Goal: Task Accomplishment & Management: Use online tool/utility

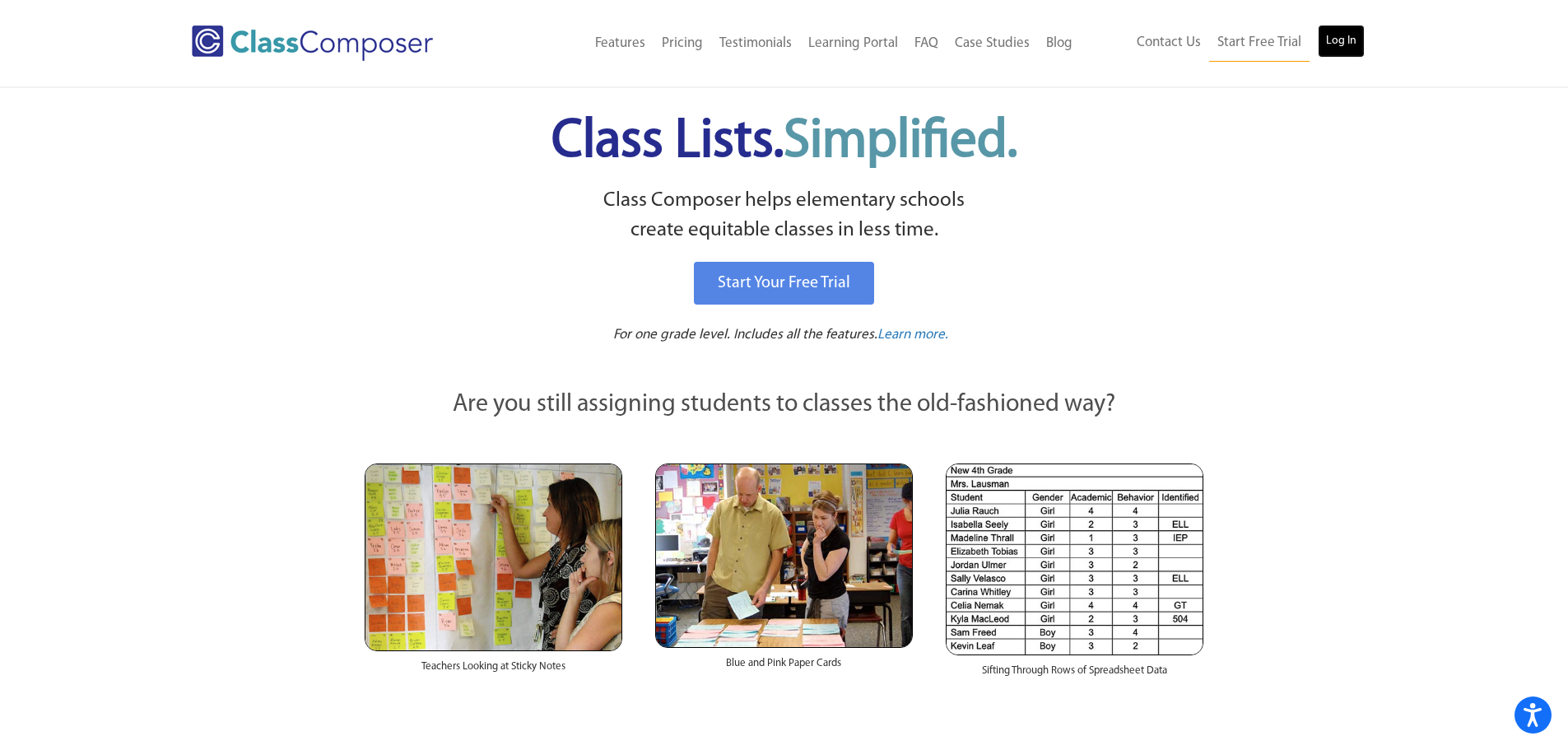
click at [1332, 28] on link "Log In" at bounding box center [1340, 42] width 47 height 33
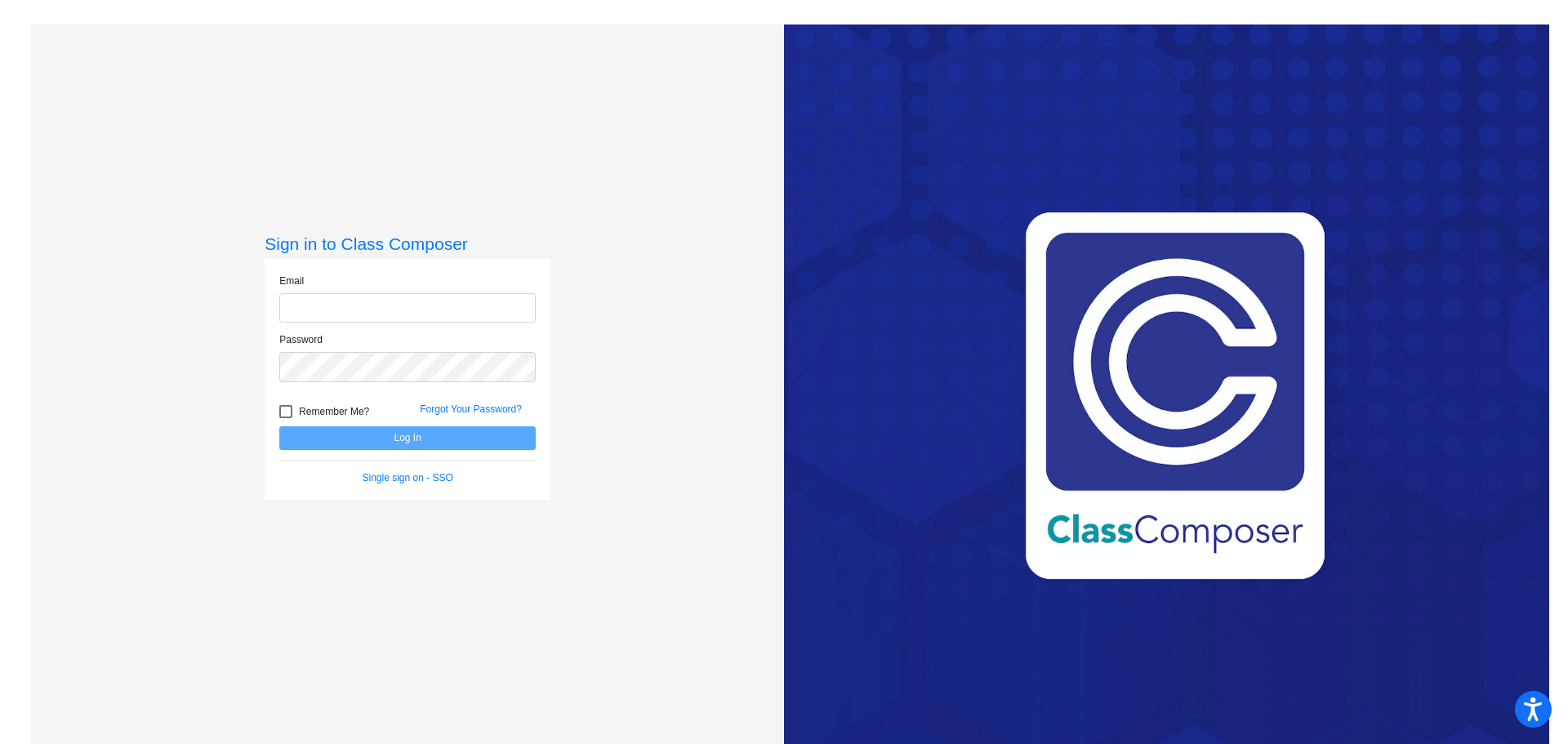
type input "[PERSON_NAME][EMAIL_ADDRESS][PERSON_NAME][DOMAIN_NAME]"
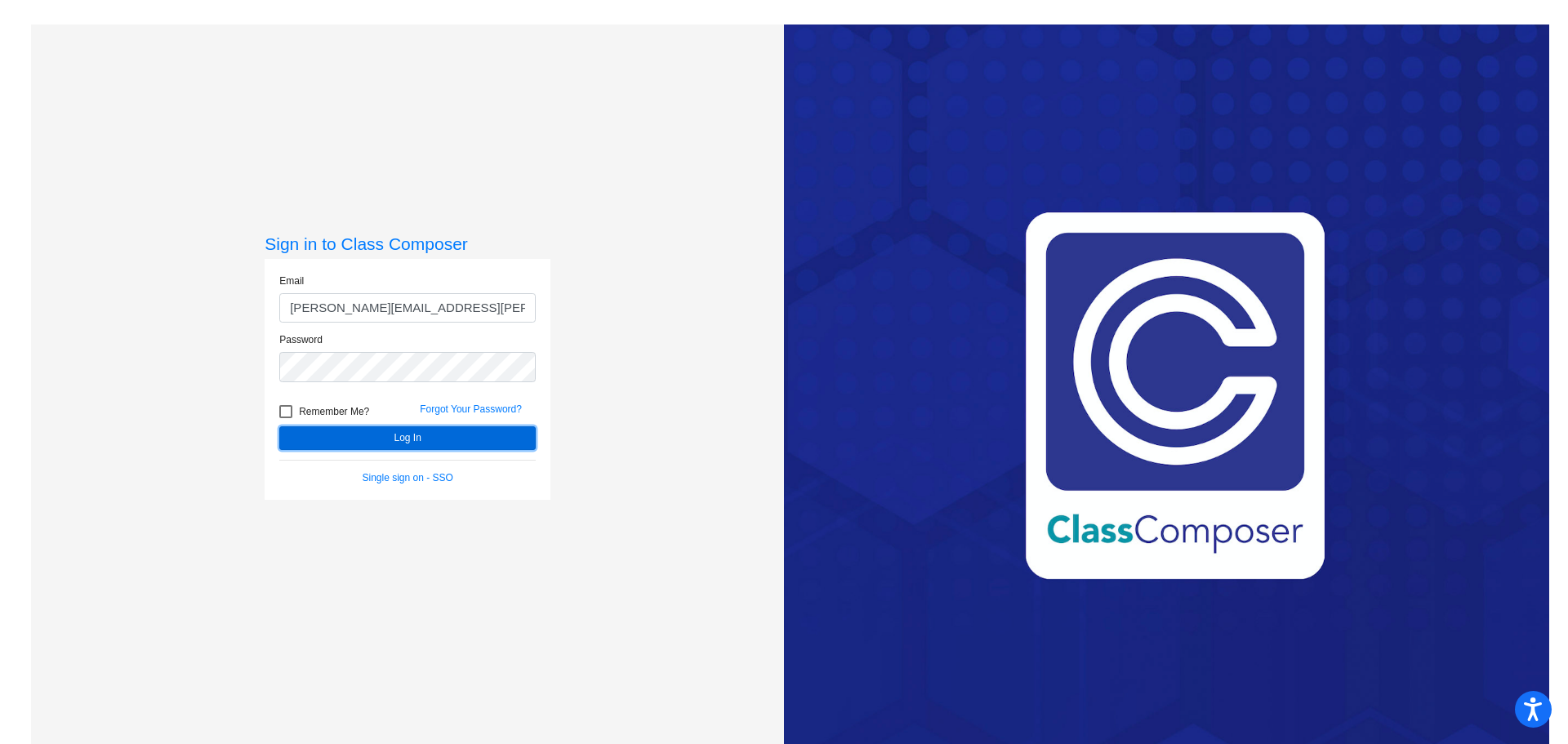
click at [367, 439] on button "Log In" at bounding box center [407, 438] width 256 height 24
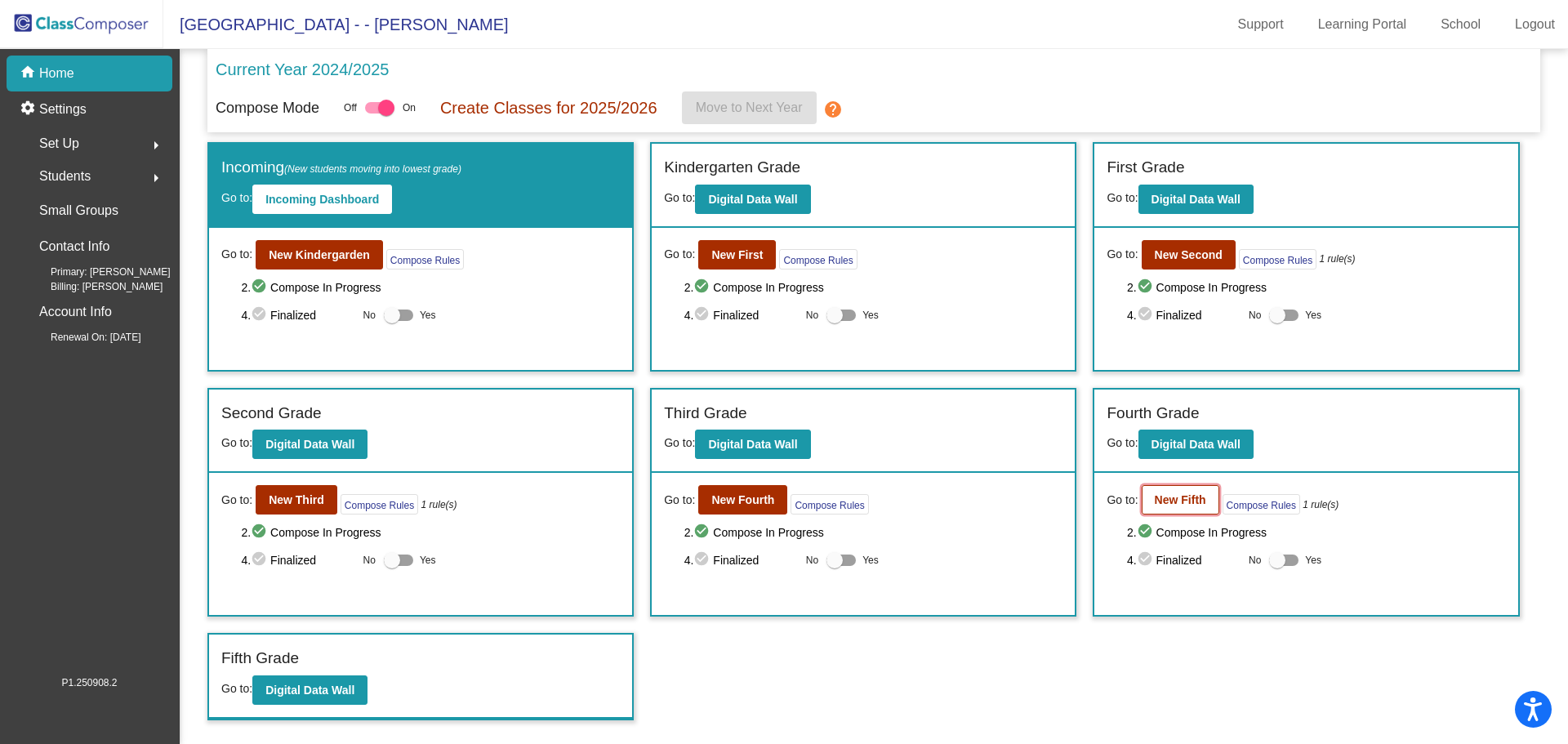
click at [1176, 498] on b "New Fifth" at bounding box center [1180, 500] width 51 height 13
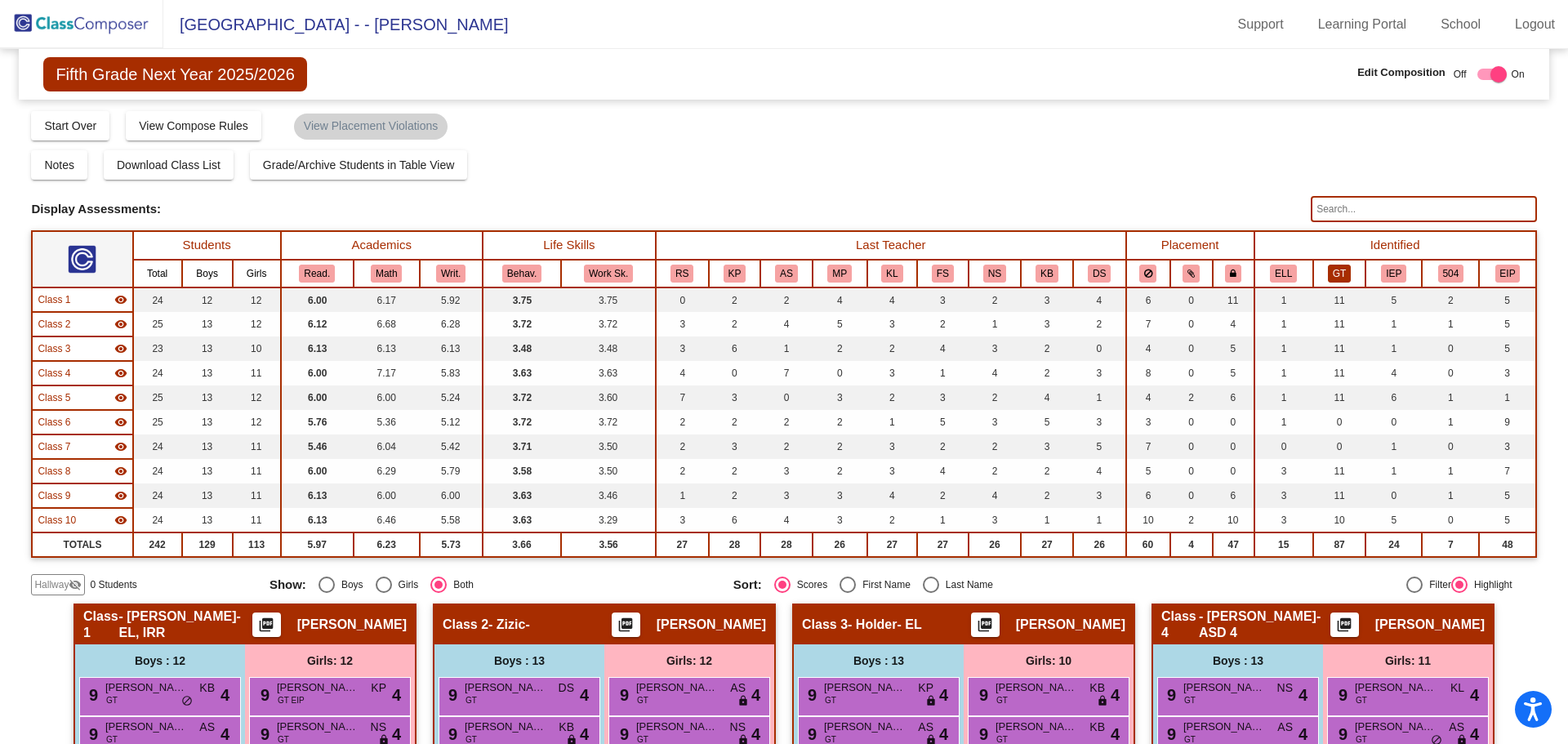
click at [1337, 276] on button "GT" at bounding box center [1339, 274] width 23 height 18
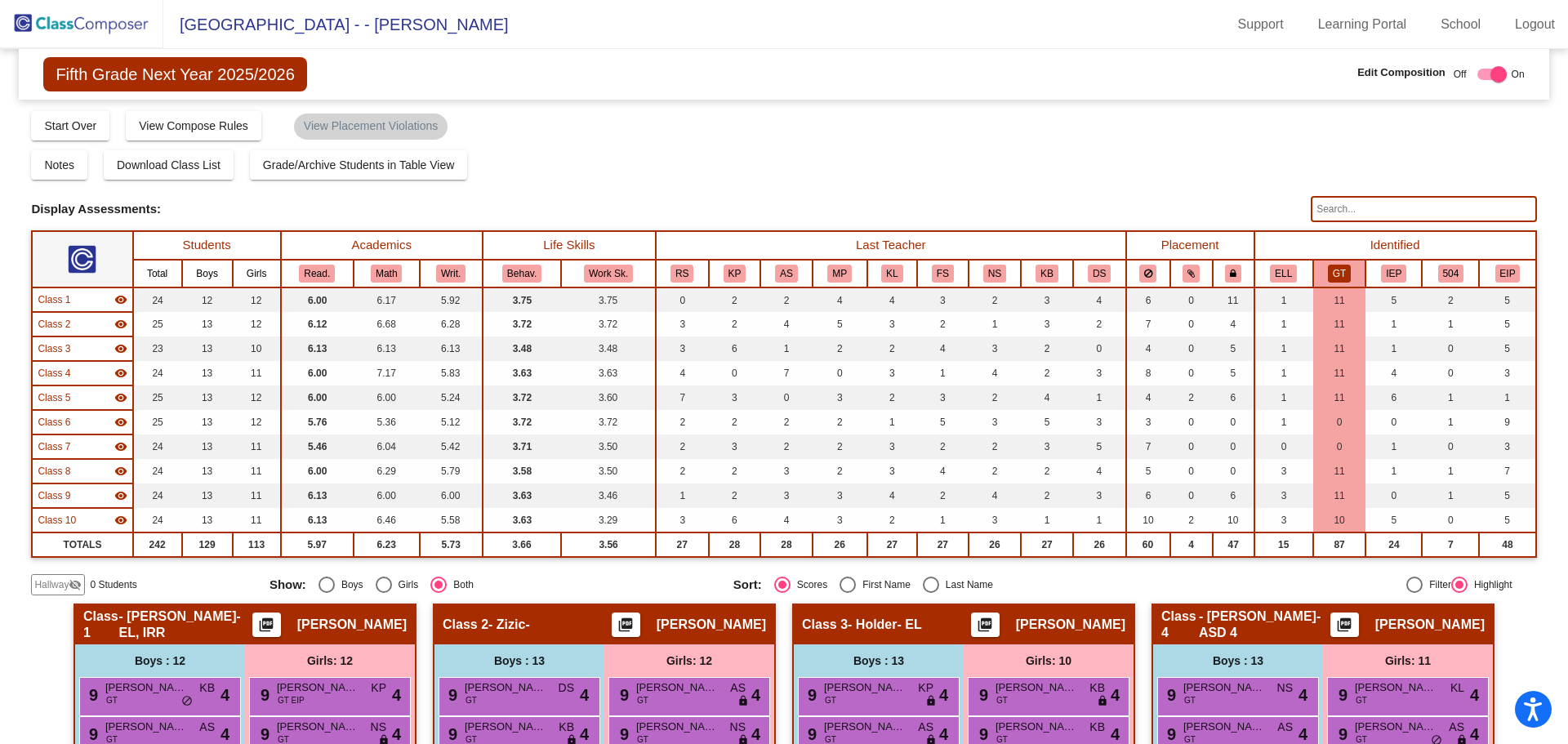
click at [1274, 184] on div "Display Scores for Years: 2023 - 2024 2024 - 2025 Grade/Archive Students in Tab…" at bounding box center [784, 352] width 1506 height 486
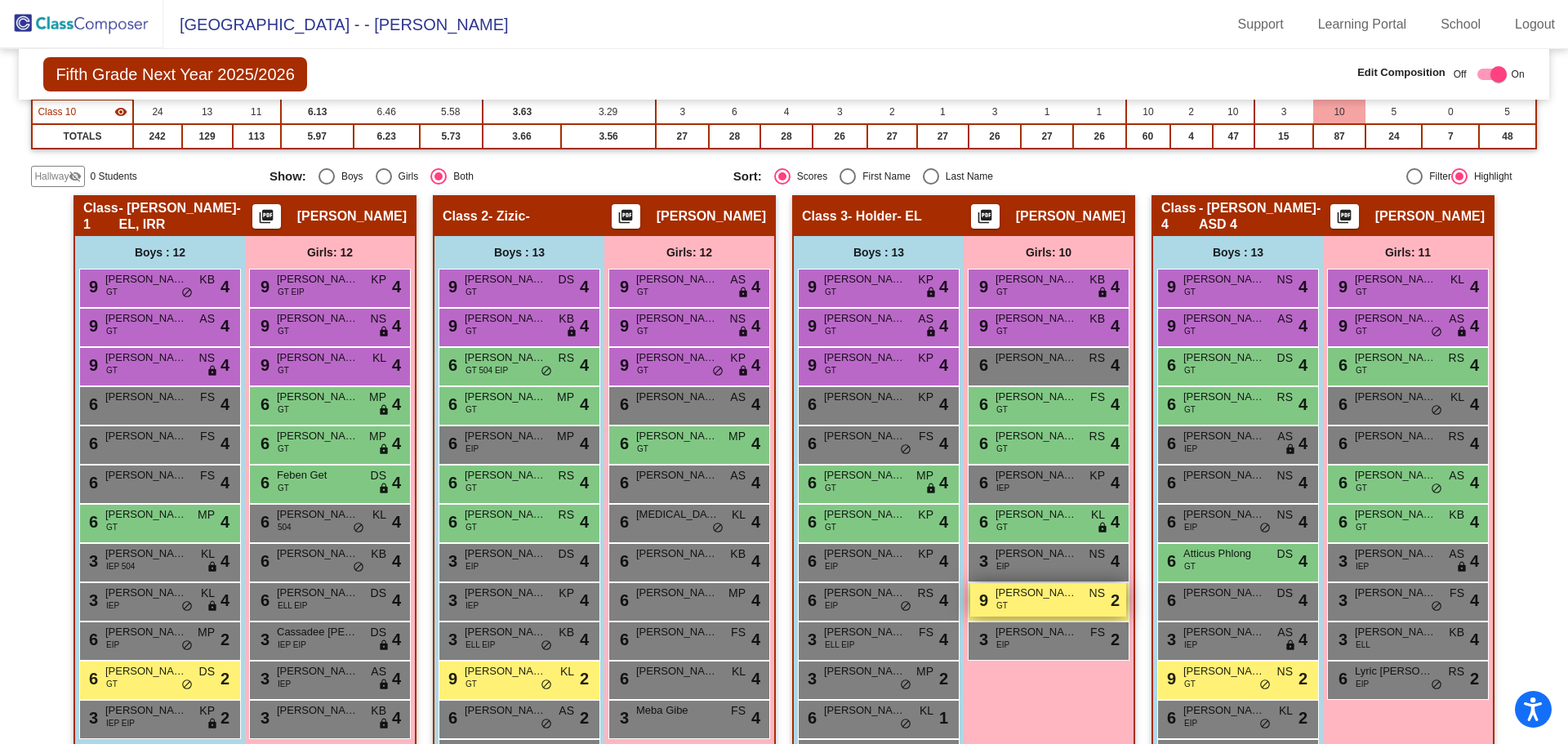
scroll to position [571, 0]
